Goal: Task Accomplishment & Management: Manage account settings

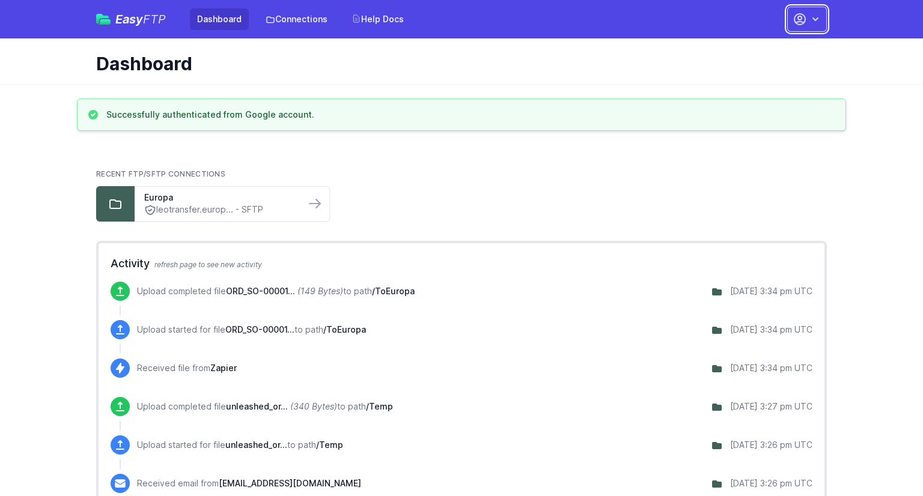
click at [825, 22] on button "button" at bounding box center [807, 19] width 40 height 25
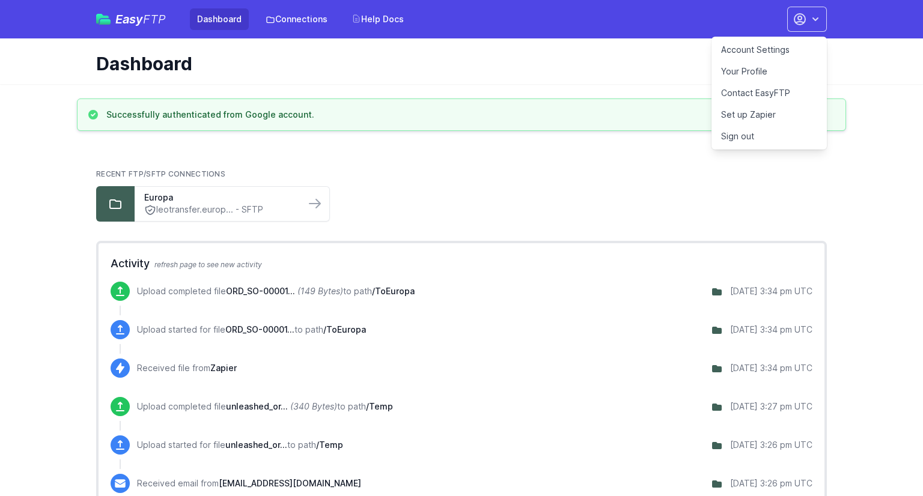
click at [760, 53] on link "Account Settings" at bounding box center [768, 50] width 115 height 22
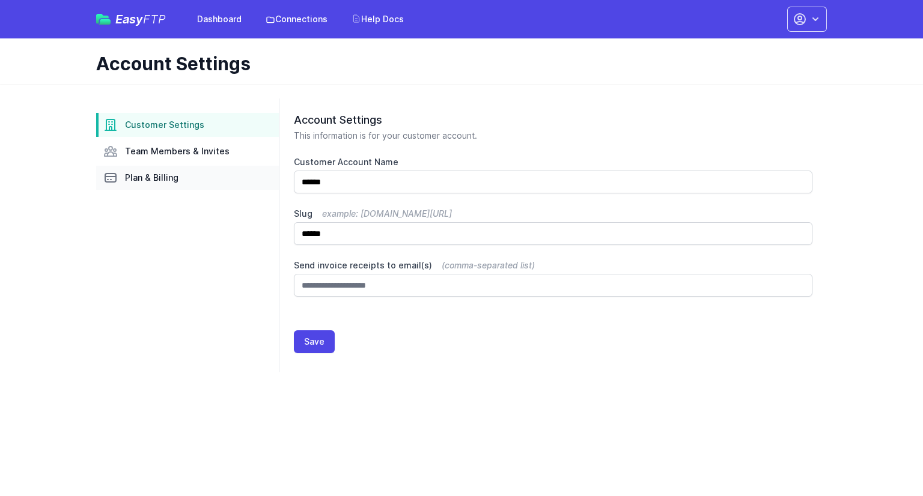
click at [150, 180] on span "Plan & Billing" at bounding box center [151, 178] width 53 height 12
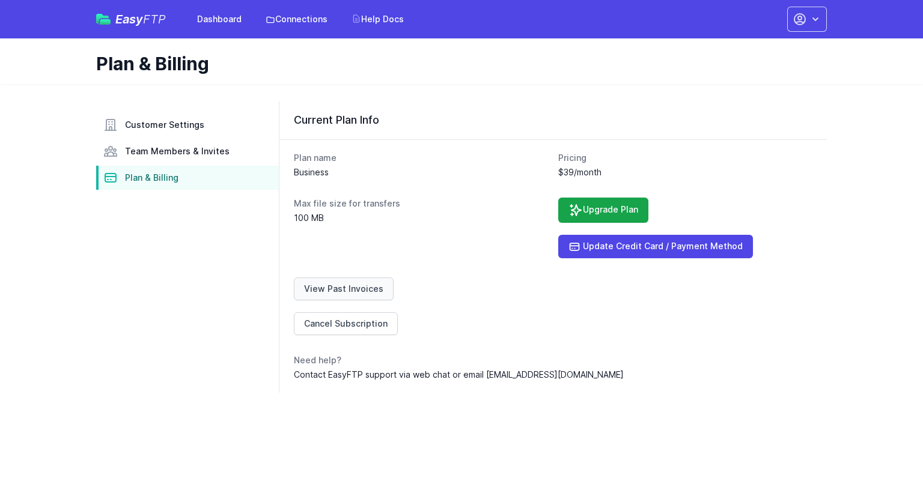
click at [363, 290] on link "View Past Invoices" at bounding box center [344, 289] width 100 height 23
